Goal: Information Seeking & Learning: Learn about a topic

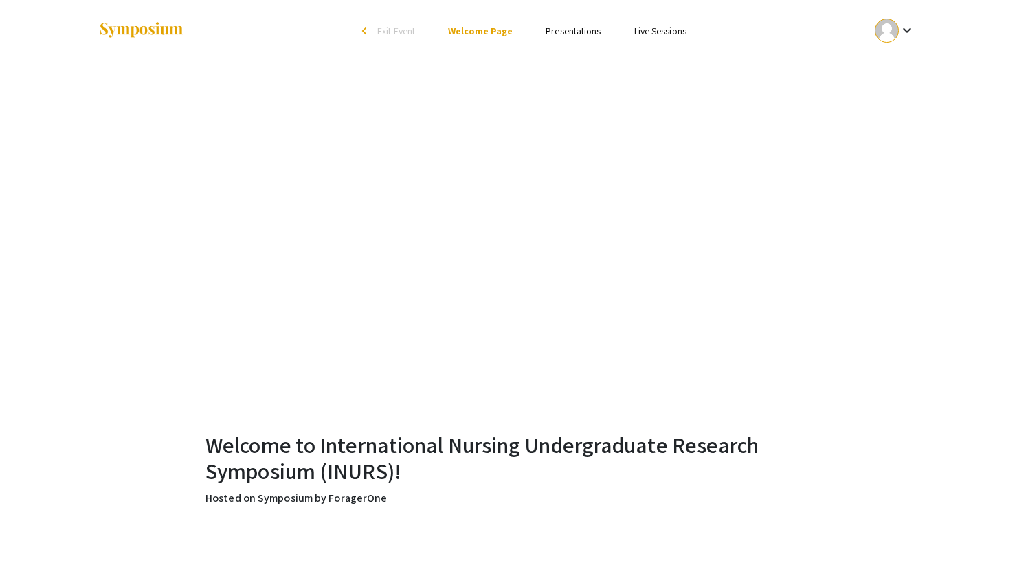
click at [582, 30] on link "Presentations" at bounding box center [573, 31] width 55 height 12
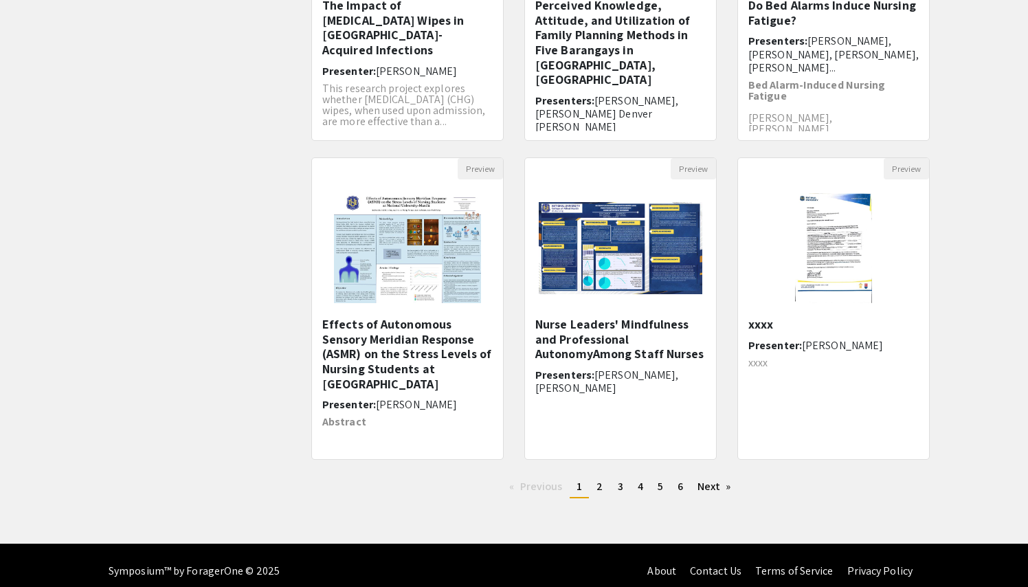
scroll to position [324, 0]
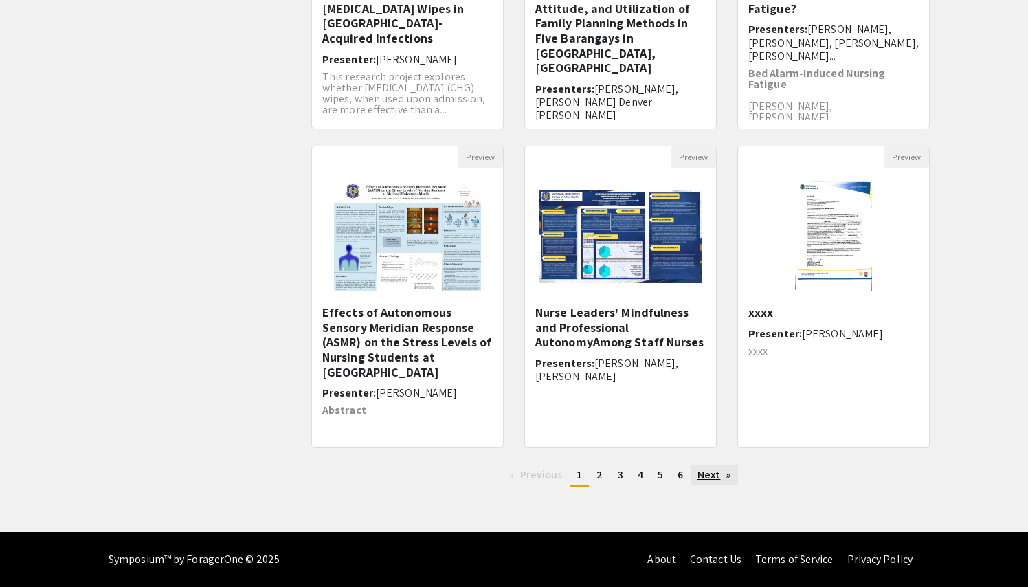
click at [712, 474] on link "Next page" at bounding box center [714, 475] width 47 height 21
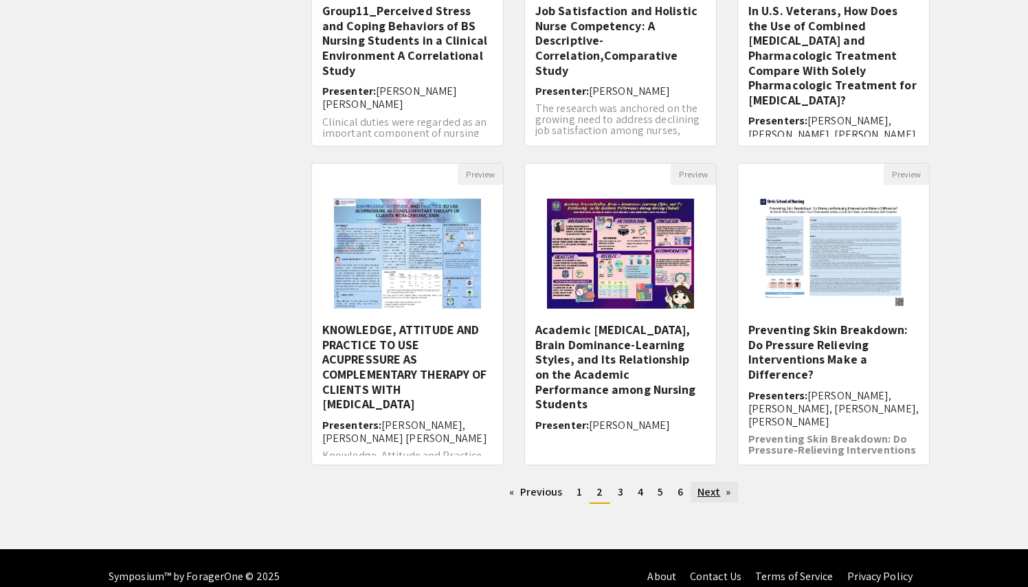
scroll to position [319, 0]
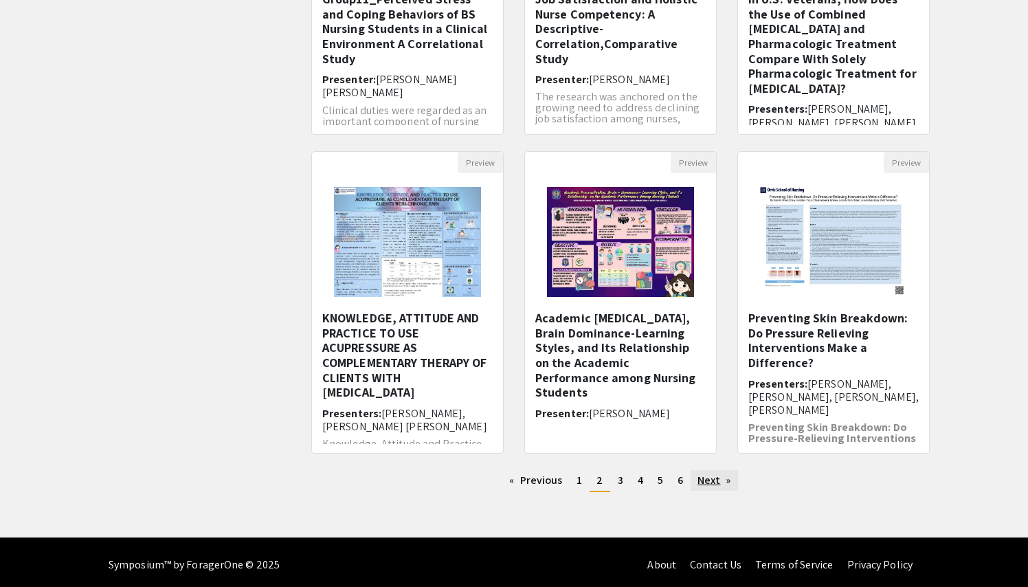
click at [708, 482] on link "Next page" at bounding box center [714, 480] width 47 height 21
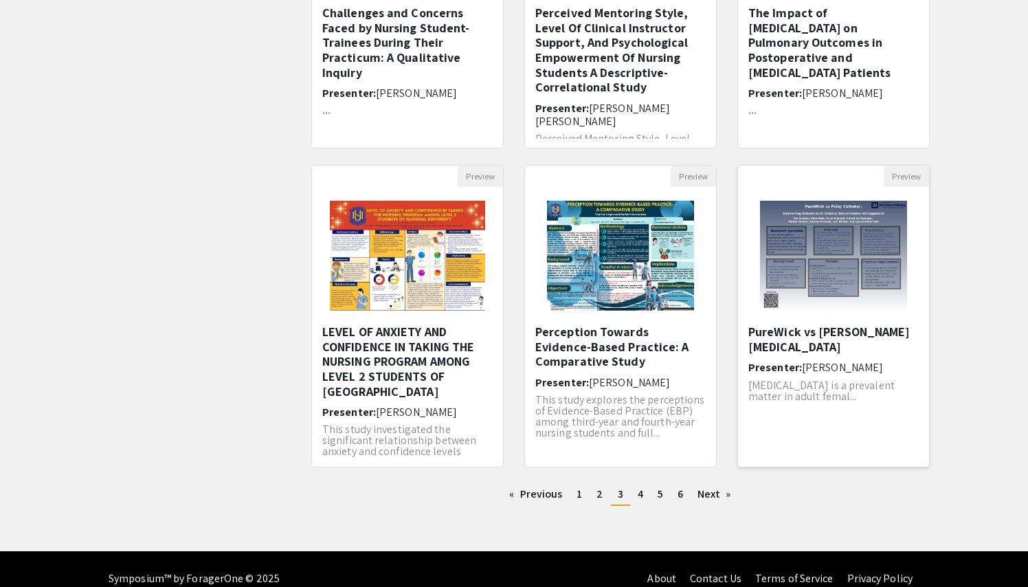
scroll to position [307, 0]
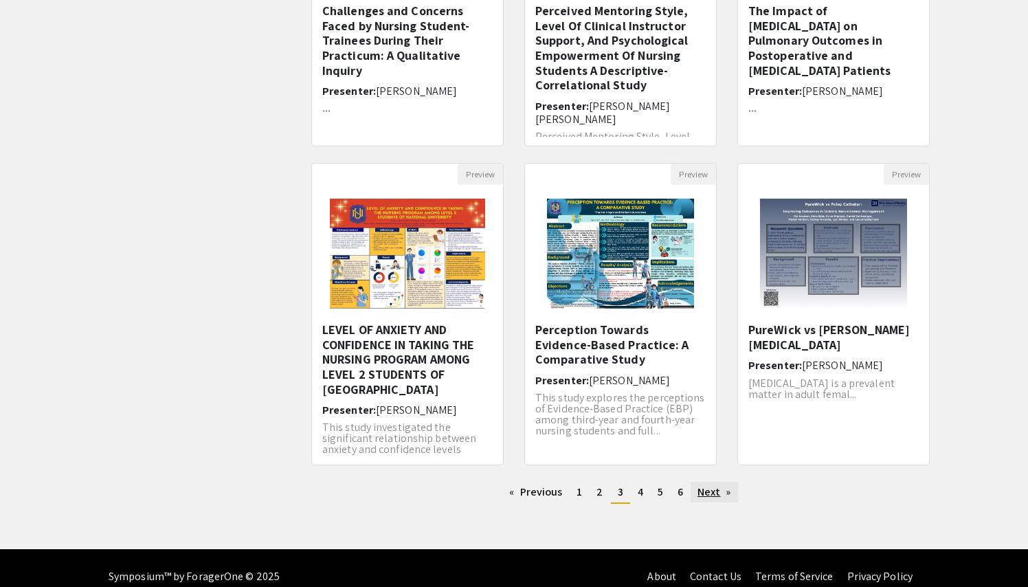
click at [713, 492] on link "Next page" at bounding box center [714, 492] width 47 height 21
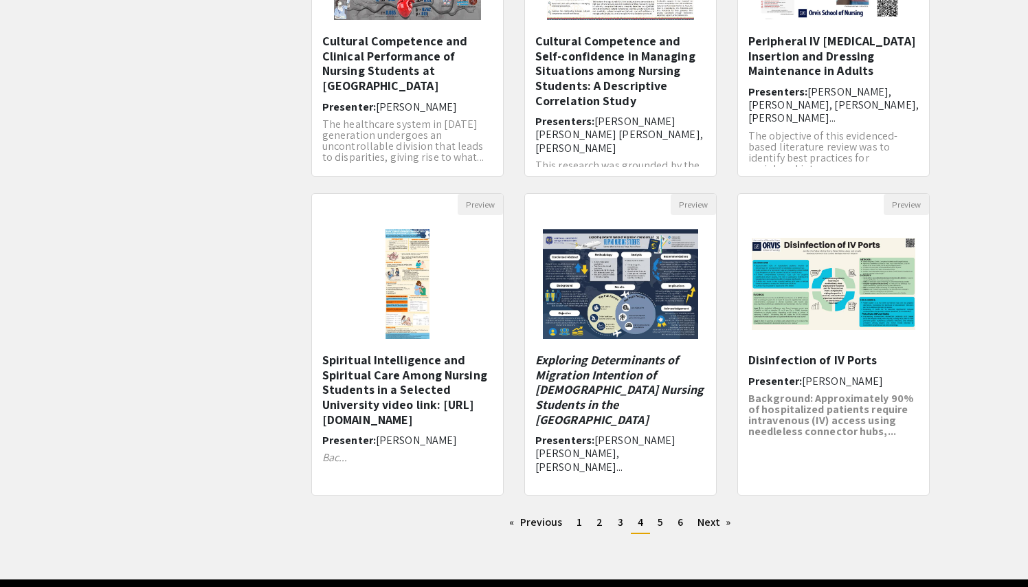
scroll to position [279, 0]
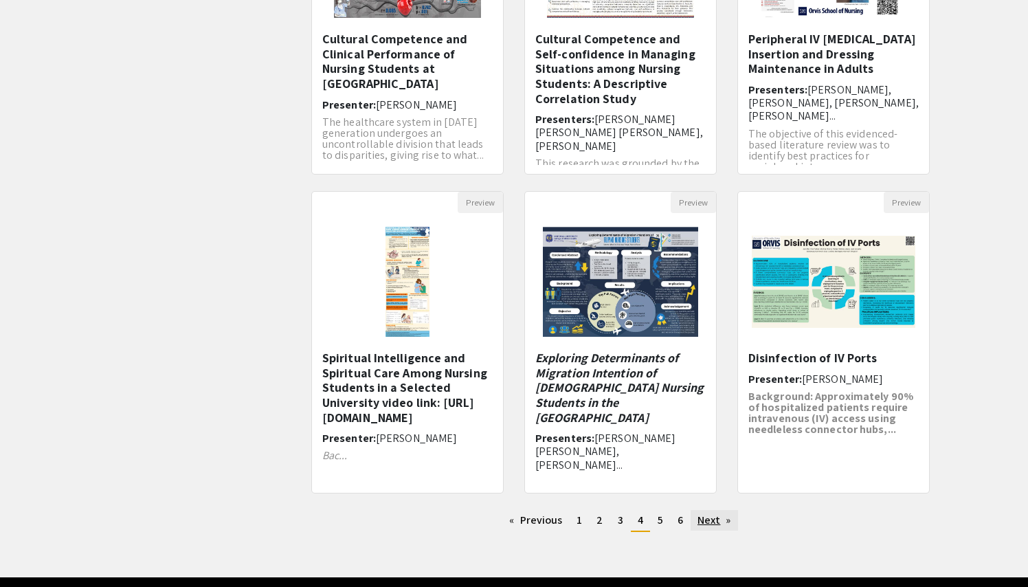
click at [703, 518] on link "Next page" at bounding box center [714, 520] width 47 height 21
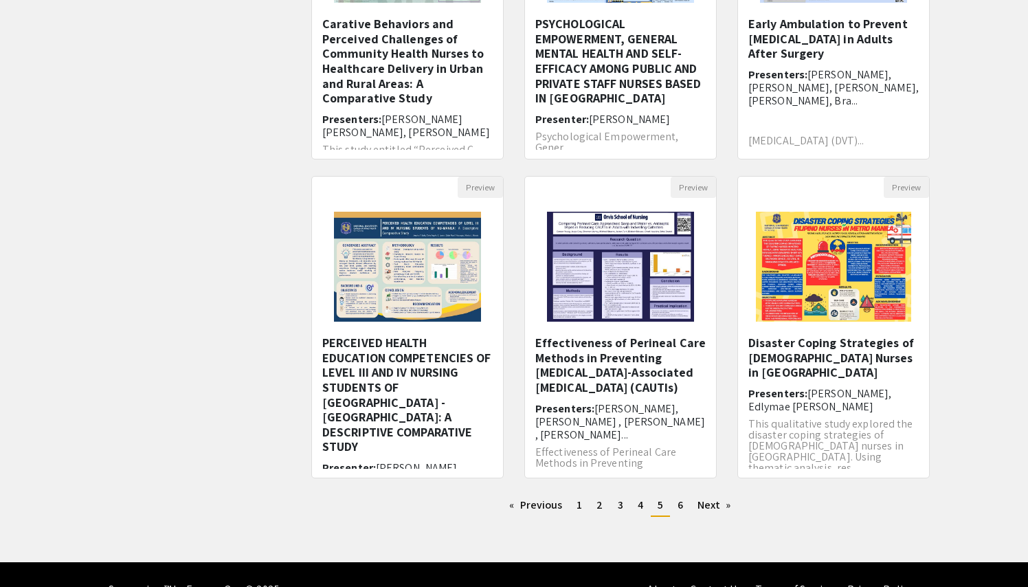
scroll to position [300, 0]
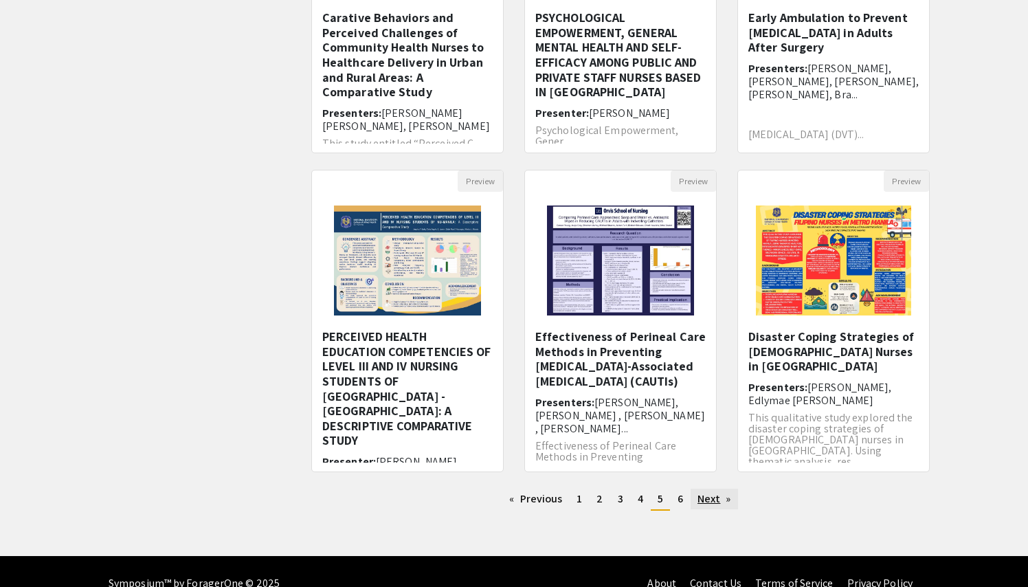
click at [712, 494] on link "Next page" at bounding box center [714, 499] width 47 height 21
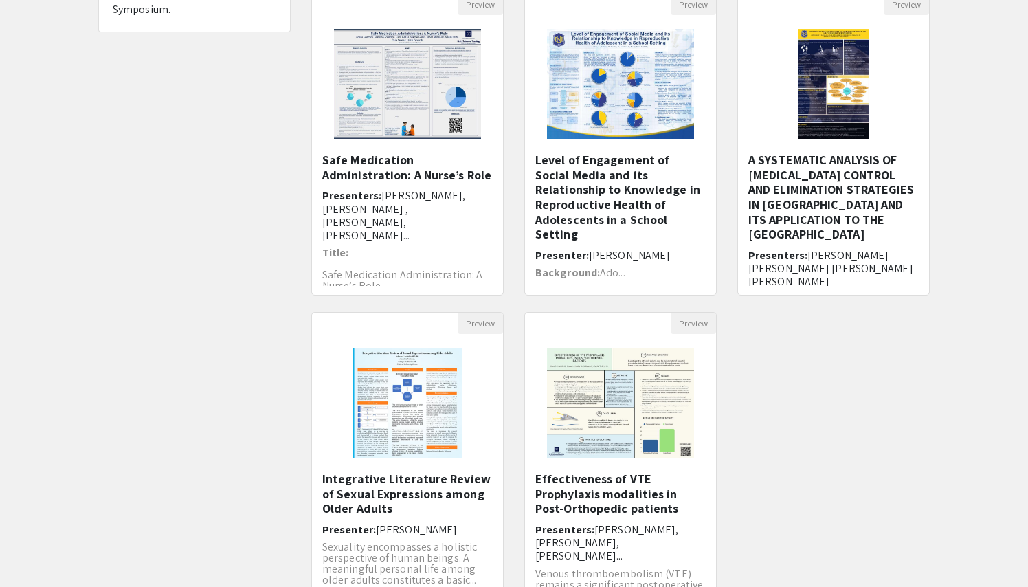
scroll to position [157, 0]
click at [655, 417] on img at bounding box center [620, 403] width 174 height 137
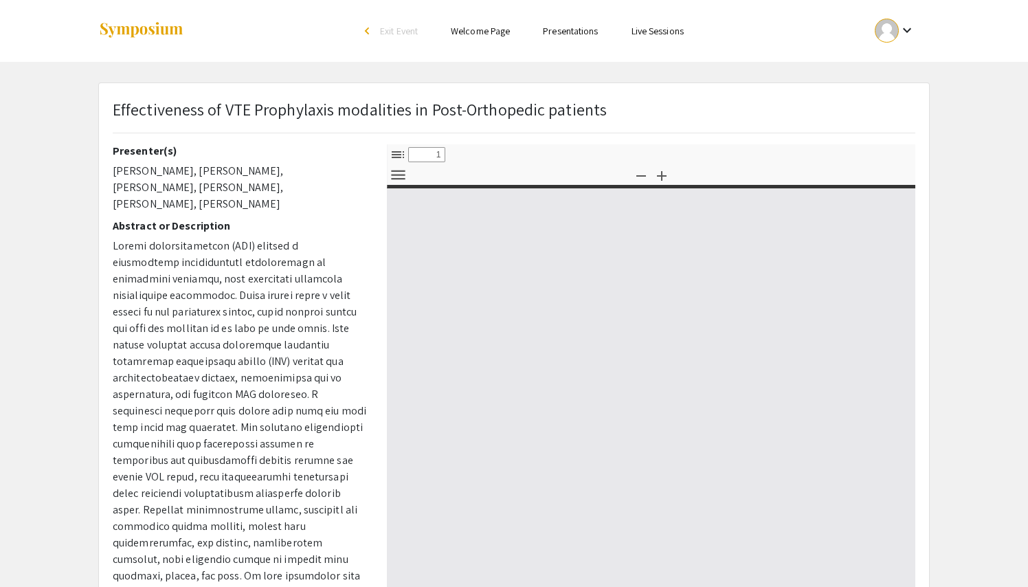
select select "custom"
type input "0"
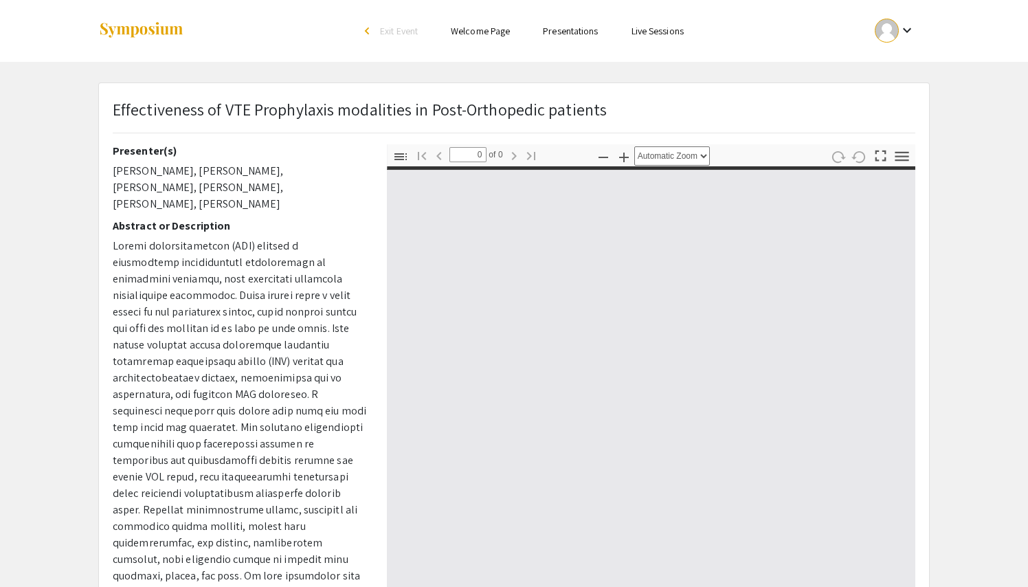
select select "custom"
type input "1"
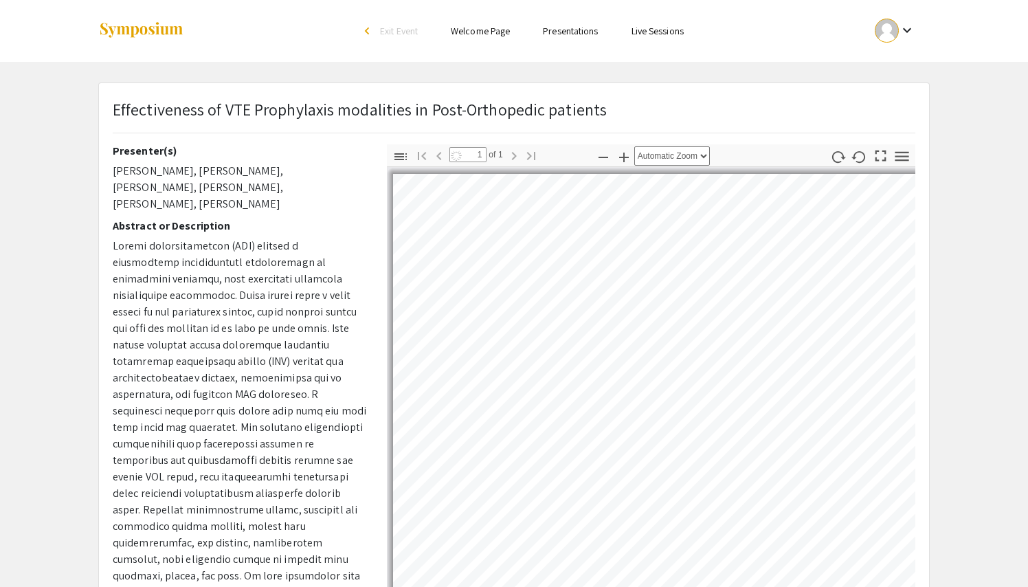
select select "auto"
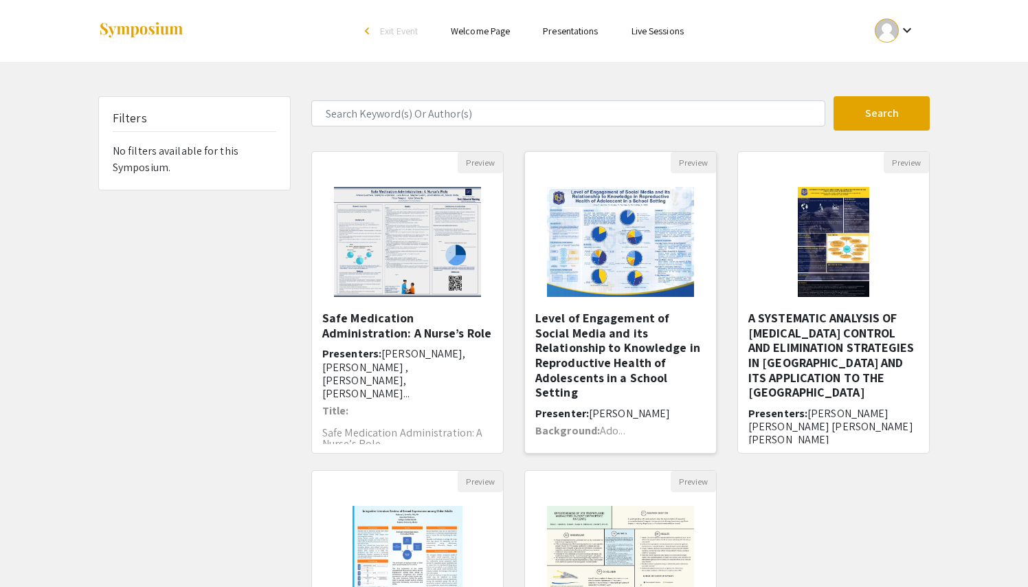
click at [602, 234] on img "Open Presentation <p>Level of Engagement of Social Media and its Relationship t…" at bounding box center [620, 241] width 174 height 137
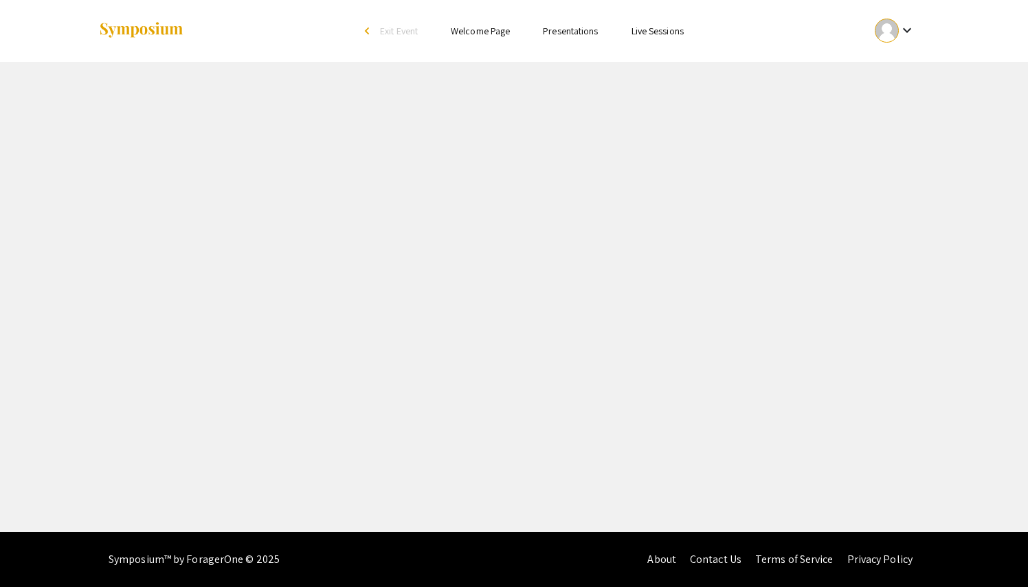
select select "custom"
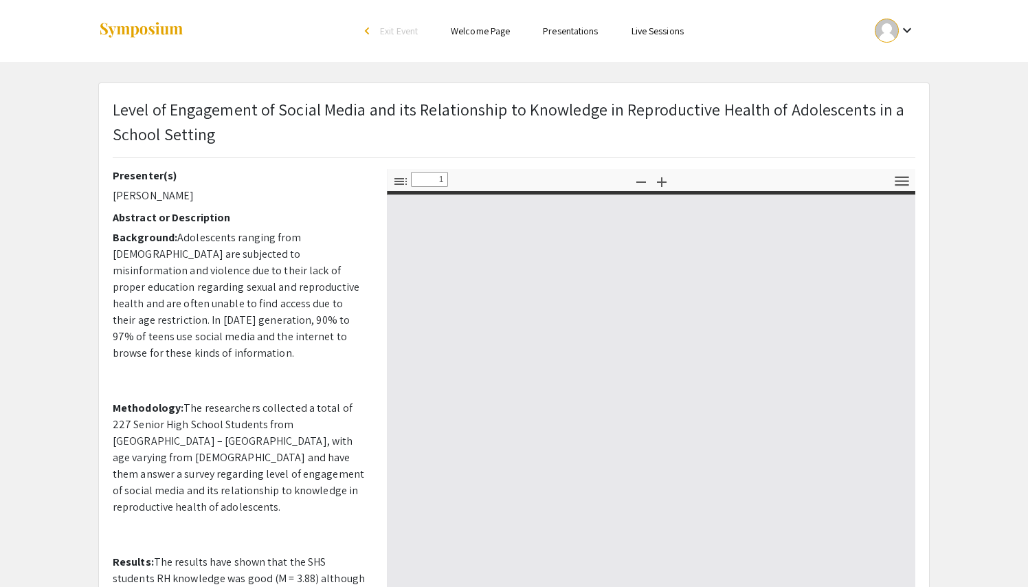
type input "0"
select select "auto"
type input "1"
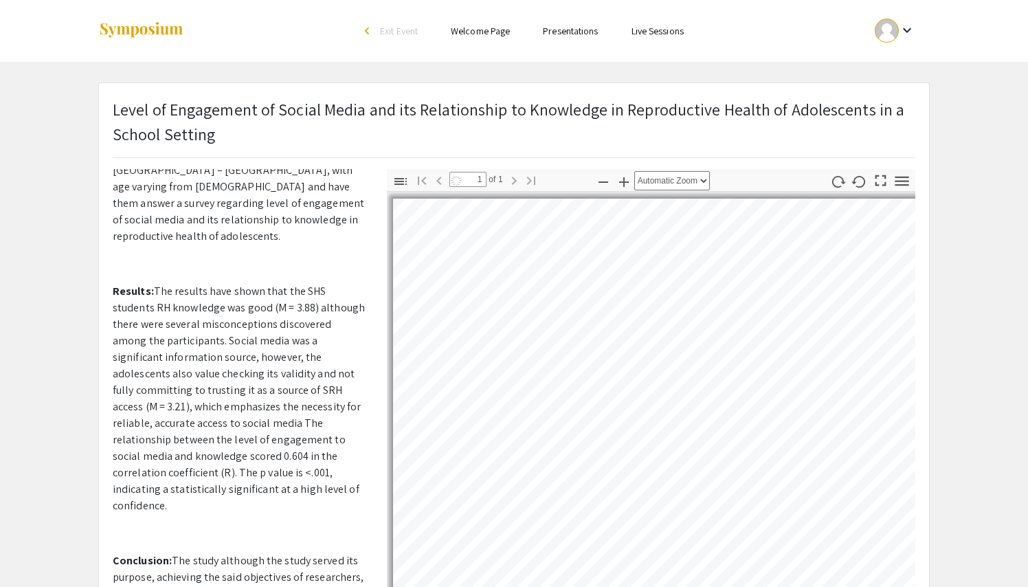
scroll to position [366, 0]
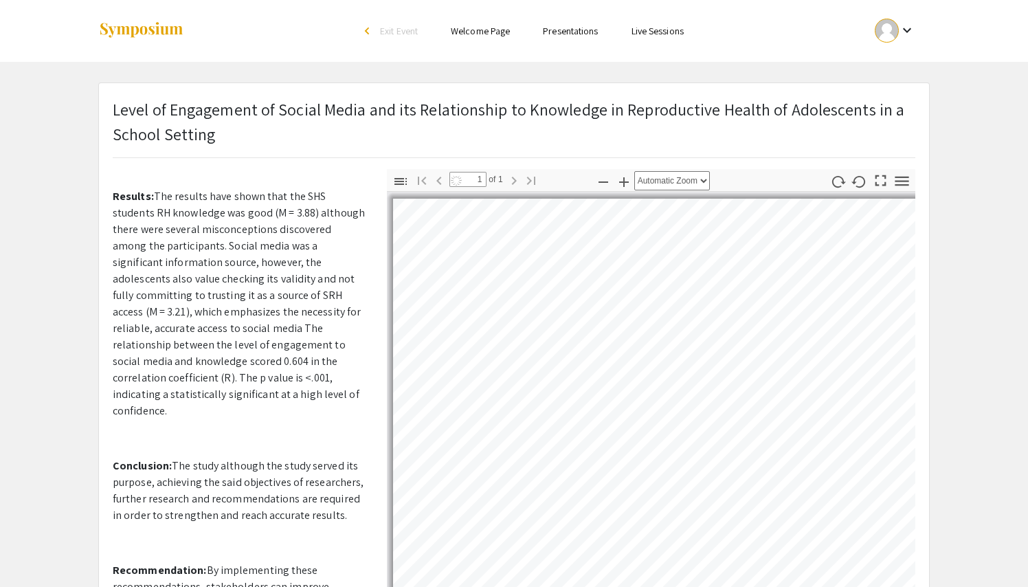
select select "auto"
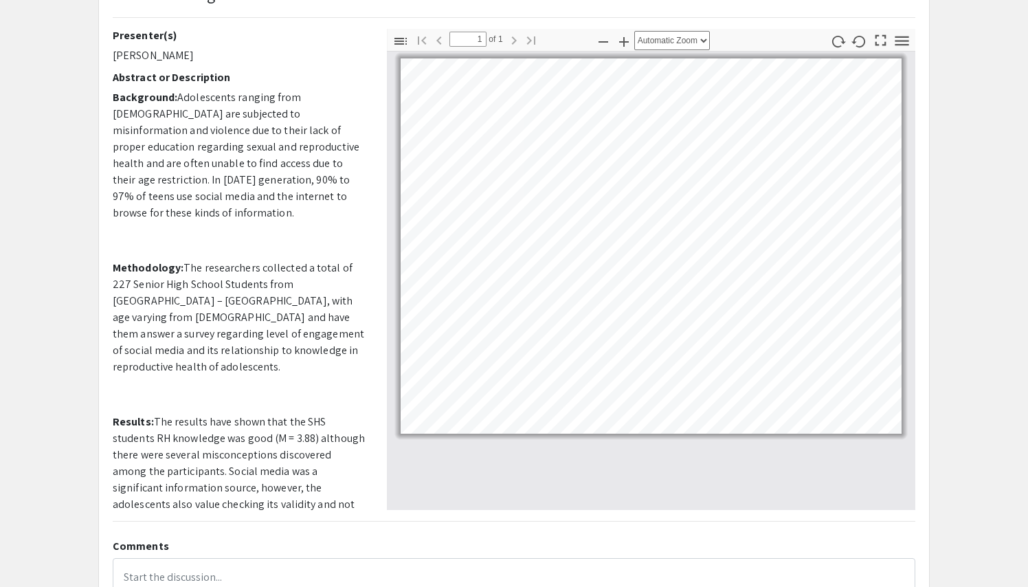
scroll to position [142, 0]
